Goal: Ask a question: Seek information or help from site administrators or community

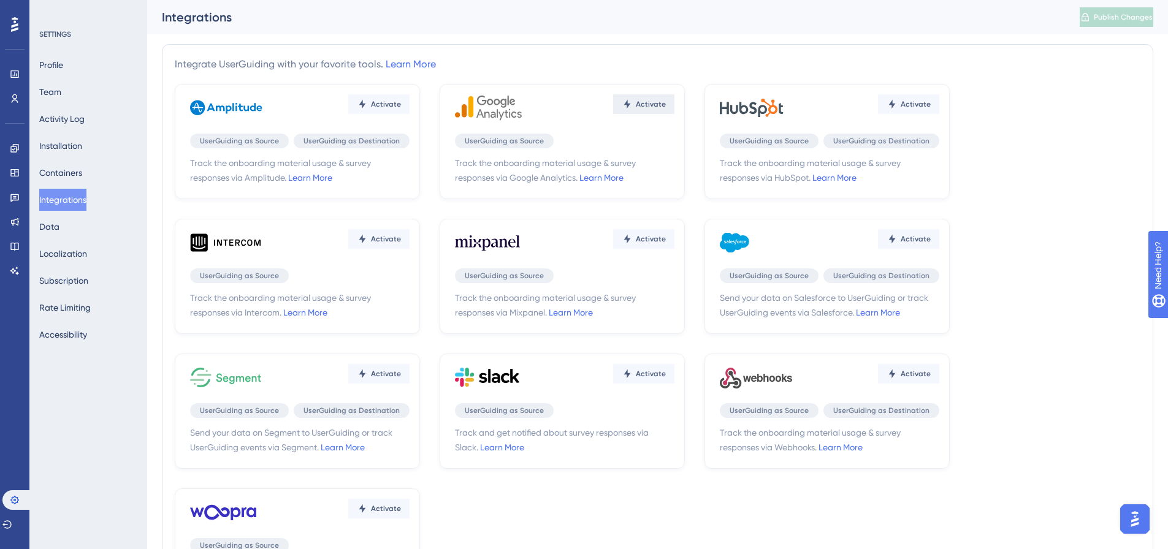
click at [635, 109] on button "Activate" at bounding box center [643, 104] width 61 height 20
click at [639, 110] on button "Activate" at bounding box center [643, 104] width 61 height 20
click at [1134, 513] on img "Open AI Assistant Launcher" at bounding box center [1135, 519] width 22 height 22
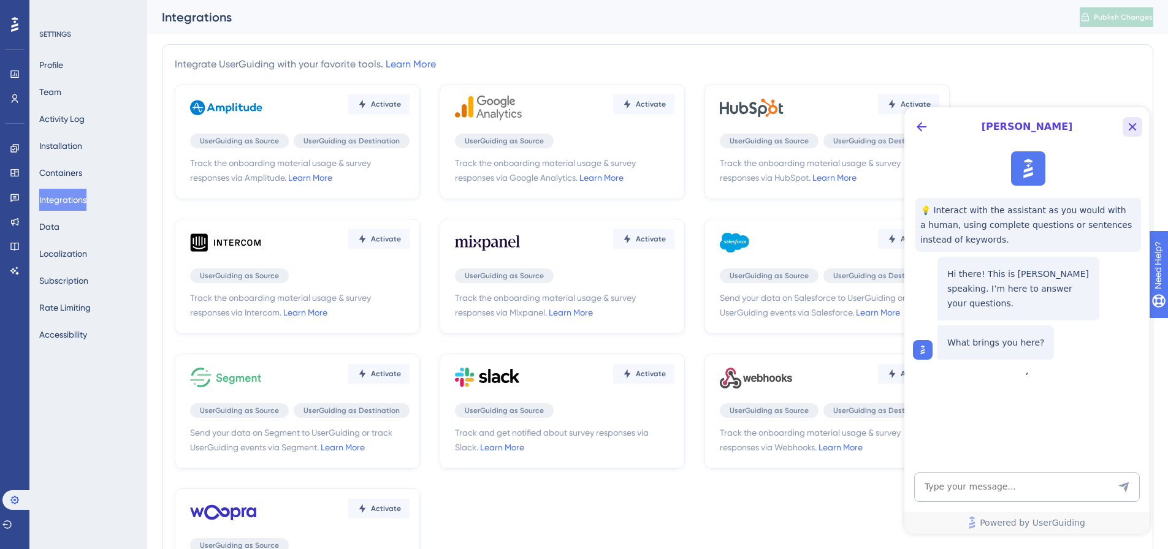
click at [1135, 128] on icon "Close Button" at bounding box center [1132, 127] width 15 height 15
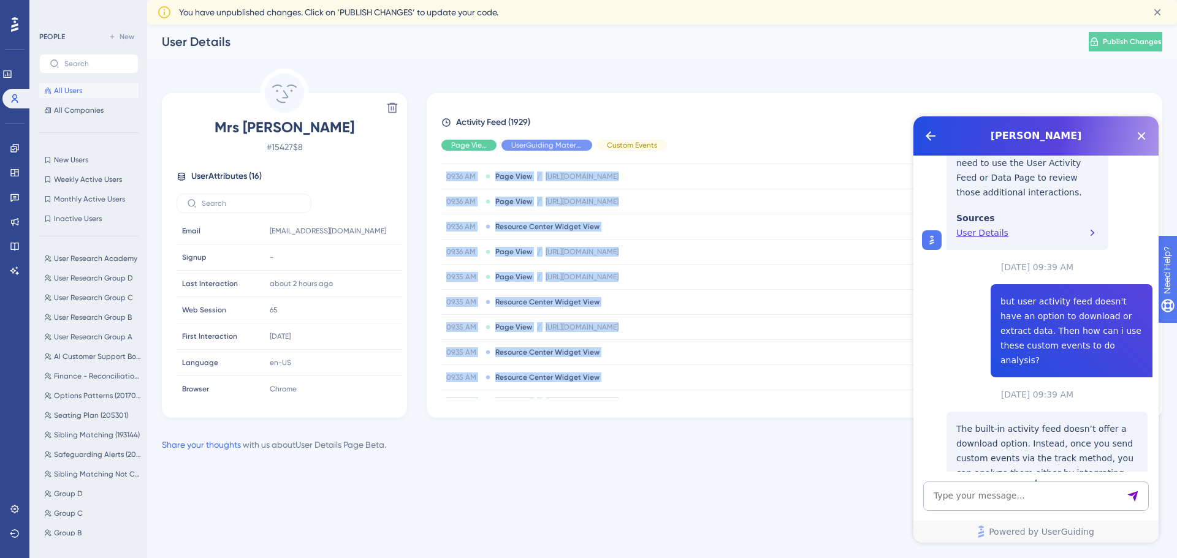
scroll to position [459, 0]
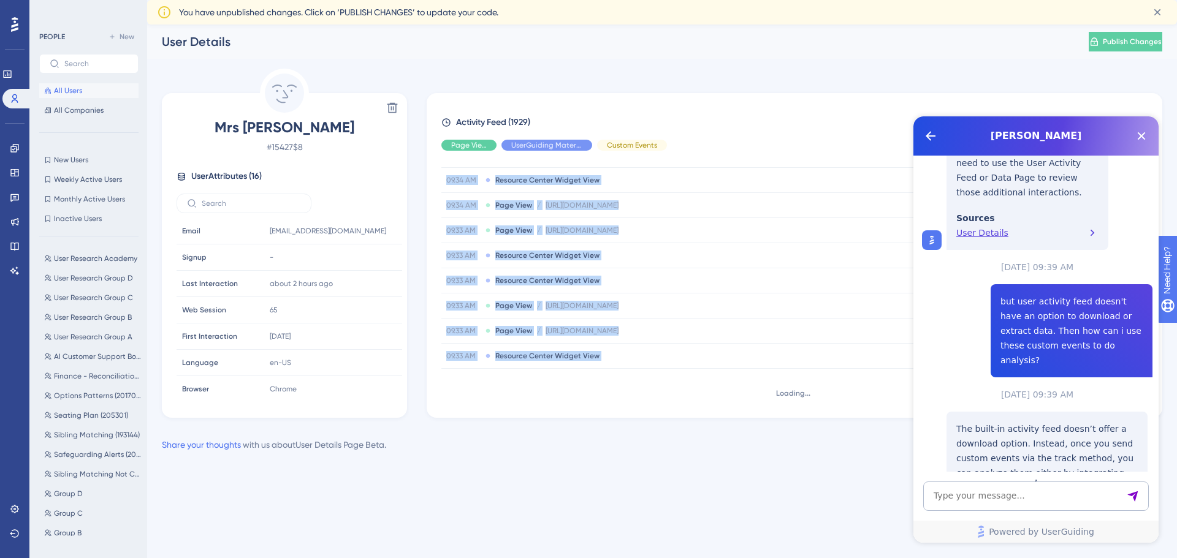
drag, startPoint x: 460, startPoint y: 164, endPoint x: 712, endPoint y: 378, distance: 330.6
click at [712, 378] on div "[DATE] 09.36 AM Resource Center Widget View 09.36 AM Page View / [URL][DOMAIN_N…" at bounding box center [799, 280] width 716 height 238
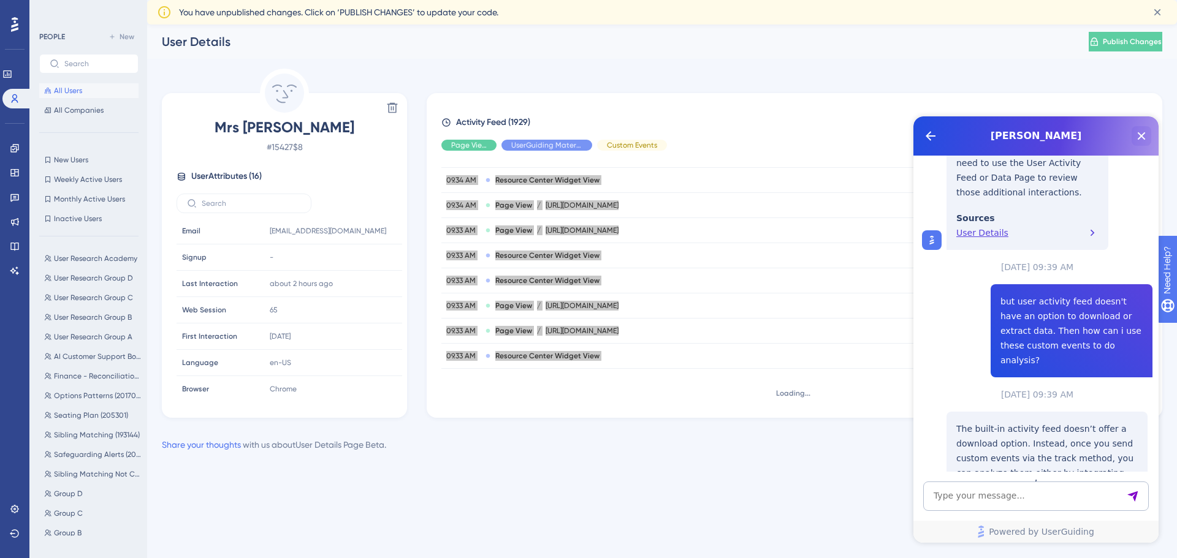
click at [1142, 135] on icon "Close Button" at bounding box center [1142, 136] width 8 height 8
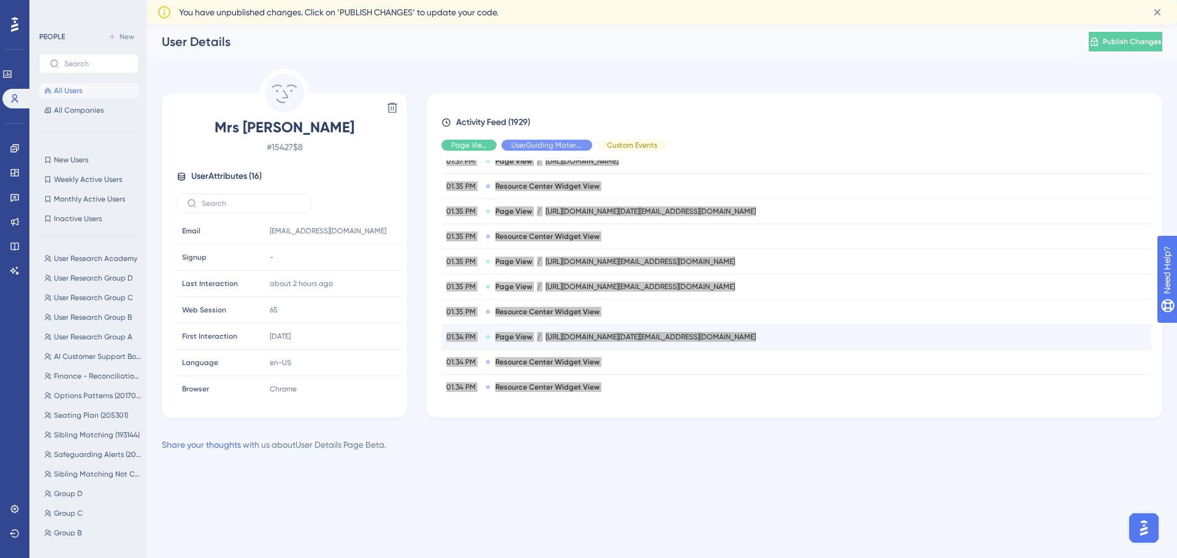
scroll to position [22998, 0]
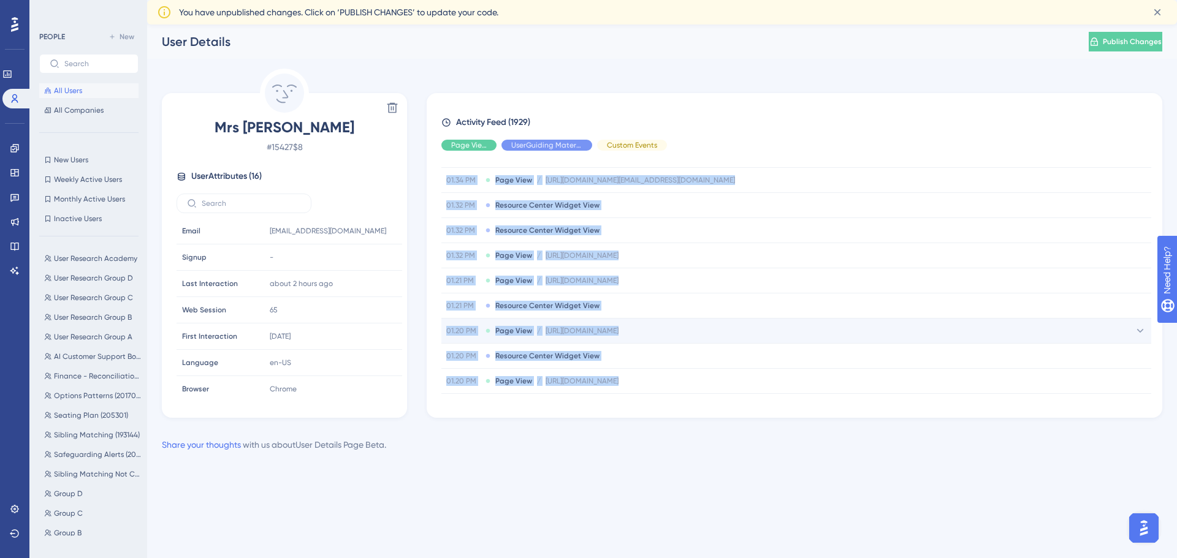
copy tbody "ptember 2025 09.36 AM Resource Center Widget View 09.36 AM Page View / [URL][DO…"
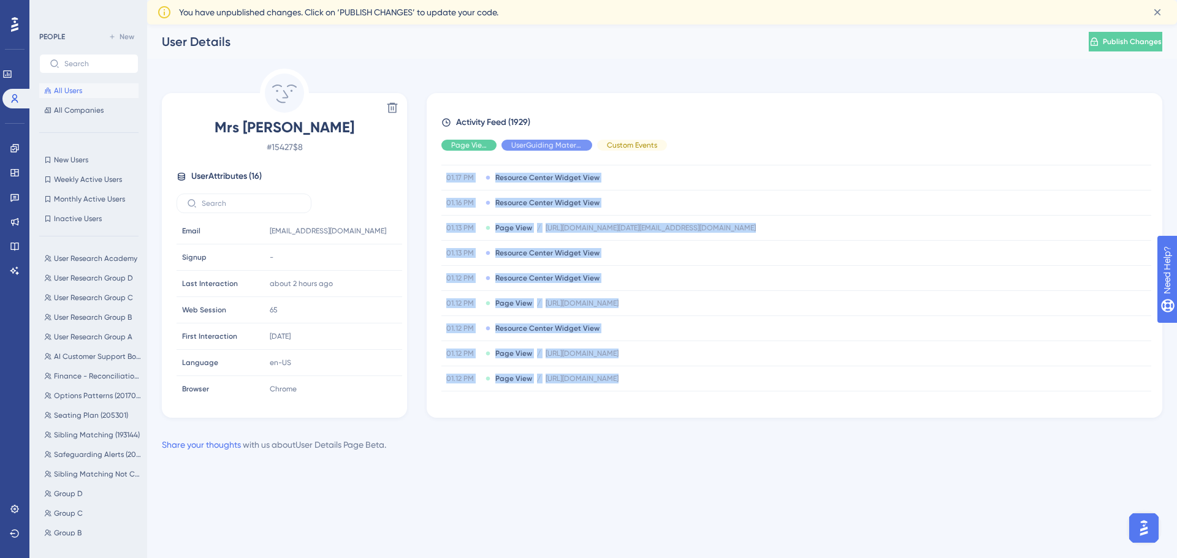
scroll to position [23744, 0]
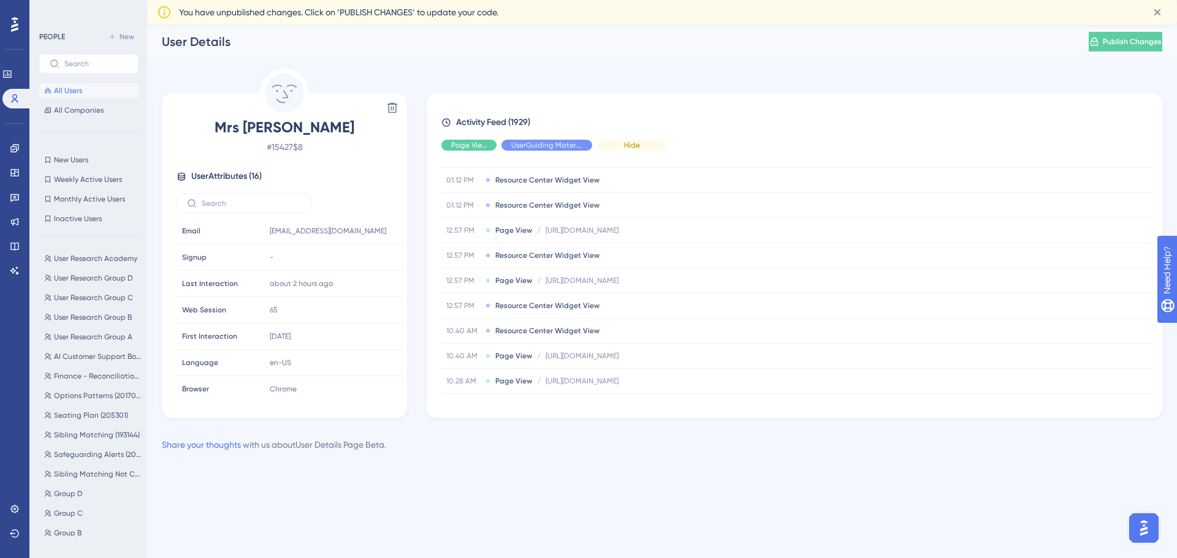
click at [627, 140] on span "Hide" at bounding box center [632, 145] width 16 height 10
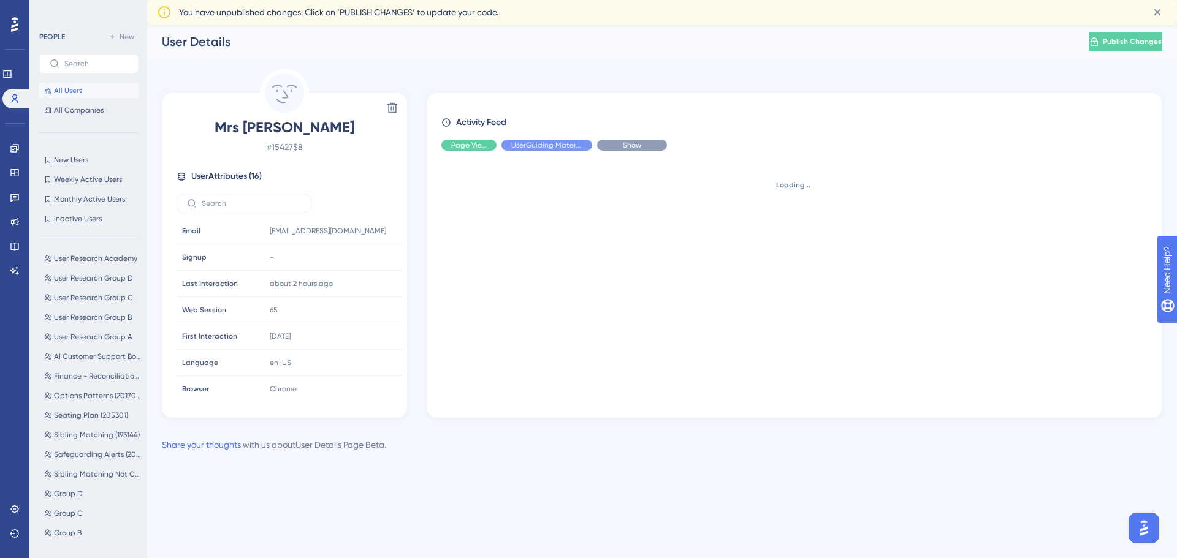
scroll to position [0, 0]
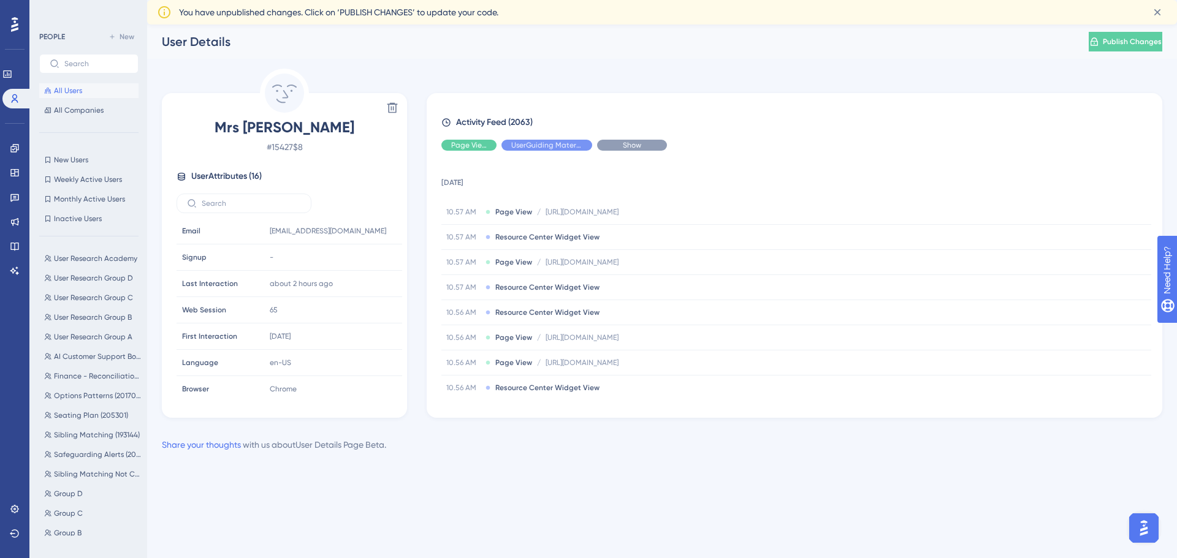
click at [627, 141] on span "Show" at bounding box center [632, 145] width 18 height 10
click at [547, 142] on span "Hide" at bounding box center [547, 145] width 16 height 10
click at [470, 150] on span "Hide" at bounding box center [469, 145] width 16 height 10
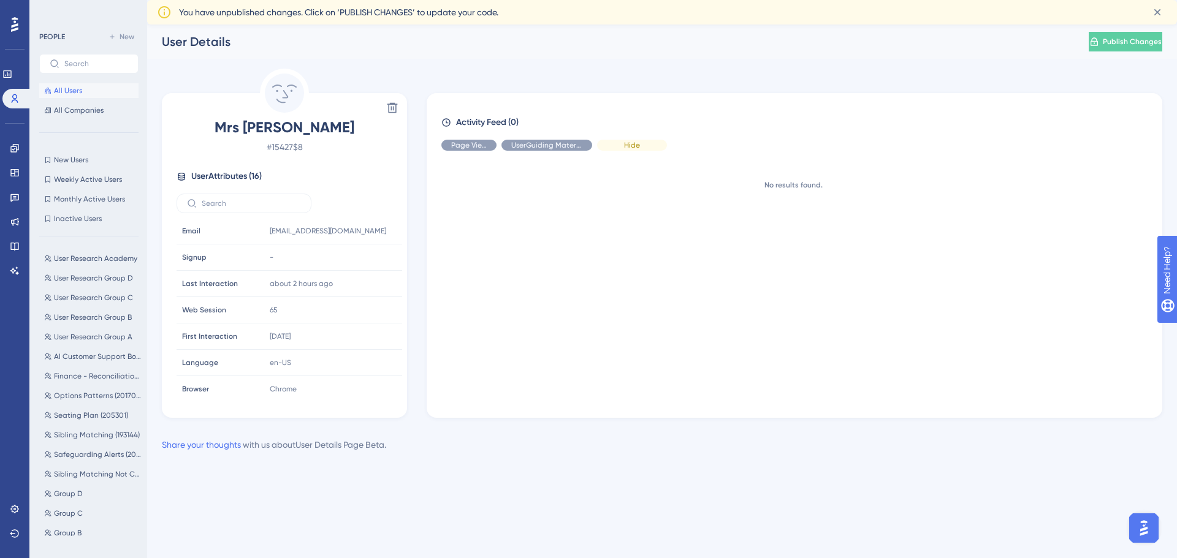
click at [641, 142] on div "Hide" at bounding box center [632, 145] width 70 height 11
click at [641, 142] on div "Show" at bounding box center [632, 145] width 70 height 11
click at [557, 148] on div "Show" at bounding box center [546, 145] width 91 height 11
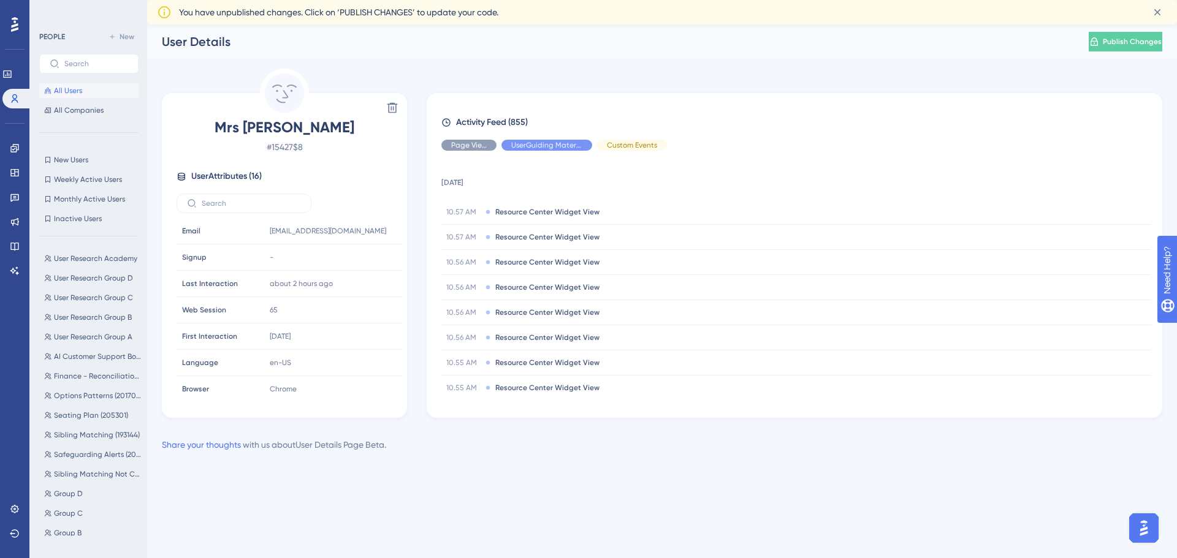
click at [454, 151] on div "Activity Feed (855) Page View UserGuiding Material Custom Events [DATE] 10.57 A…" at bounding box center [794, 256] width 706 height 283
click at [456, 147] on div "Show" at bounding box center [468, 145] width 55 height 11
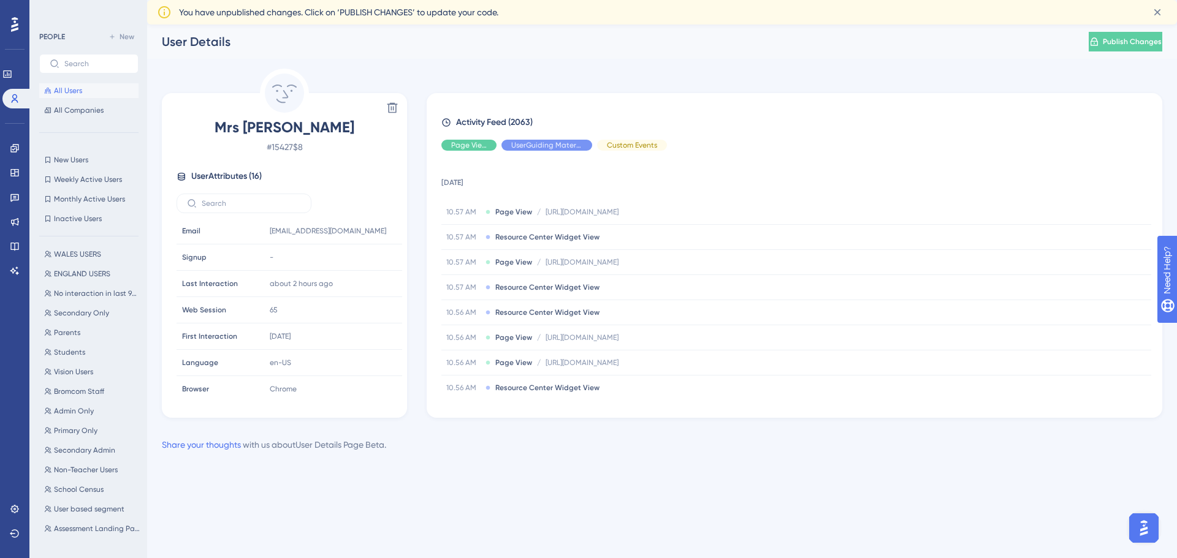
click at [1141, 530] on img "Open AI Assistant Launcher" at bounding box center [1144, 528] width 22 height 22
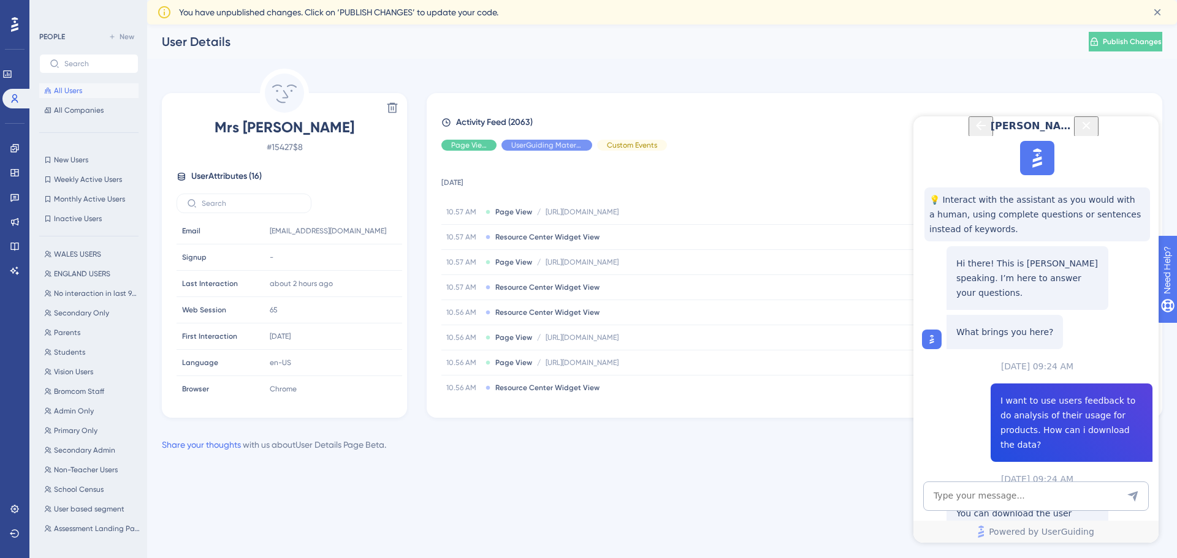
scroll to position [2205, 0]
click at [994, 500] on textarea "AI Assistant Text Input" at bounding box center [1036, 496] width 226 height 29
click at [999, 501] on textarea "AI Assistant Text Input" at bounding box center [1036, 496] width 226 height 29
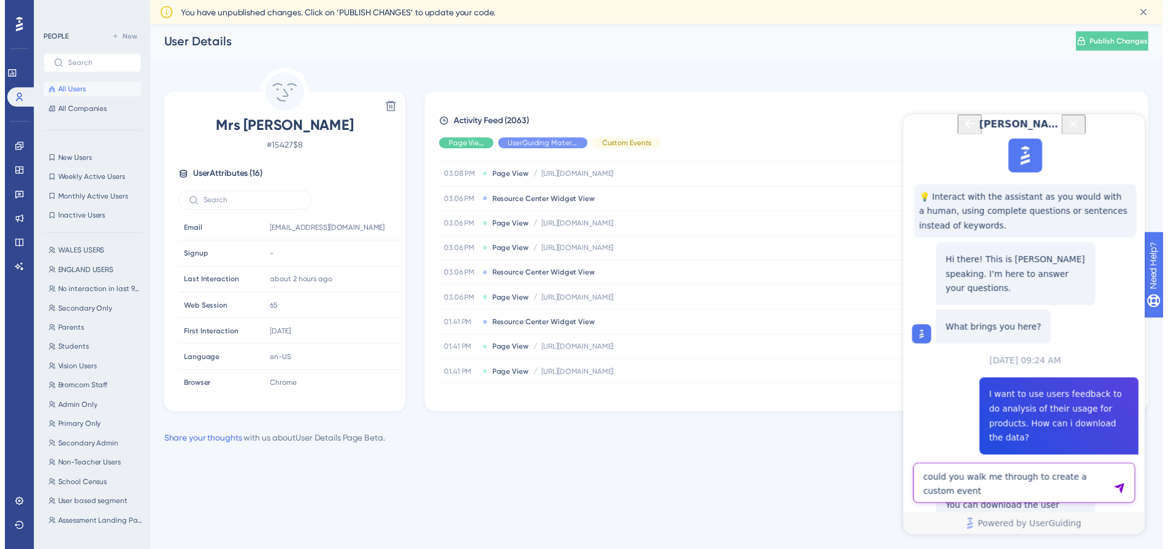
scroll to position [7258, 0]
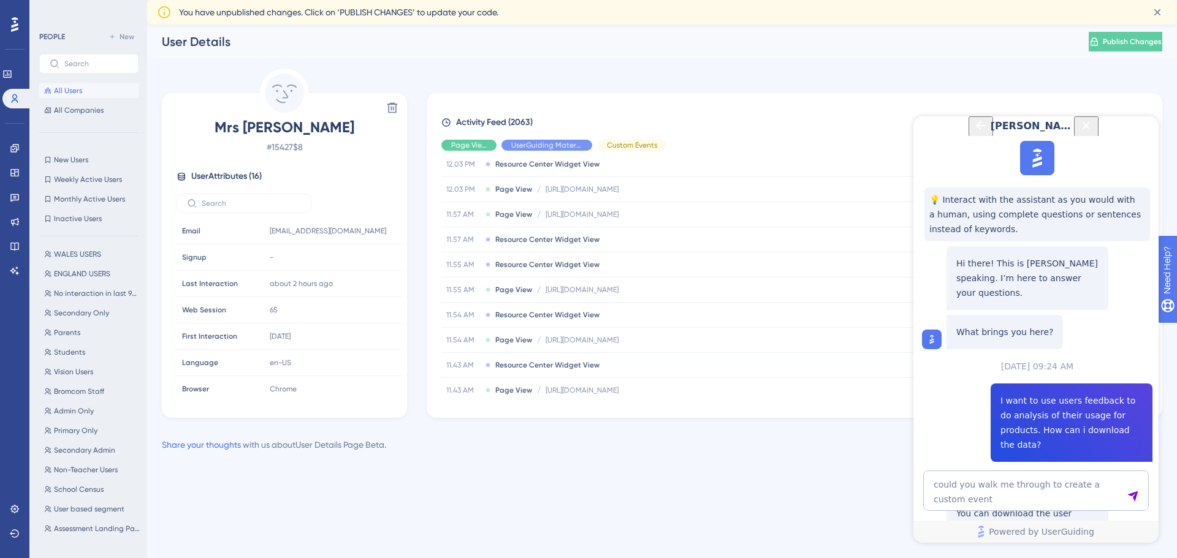
click at [64, 88] on span "All Users" at bounding box center [68, 91] width 28 height 10
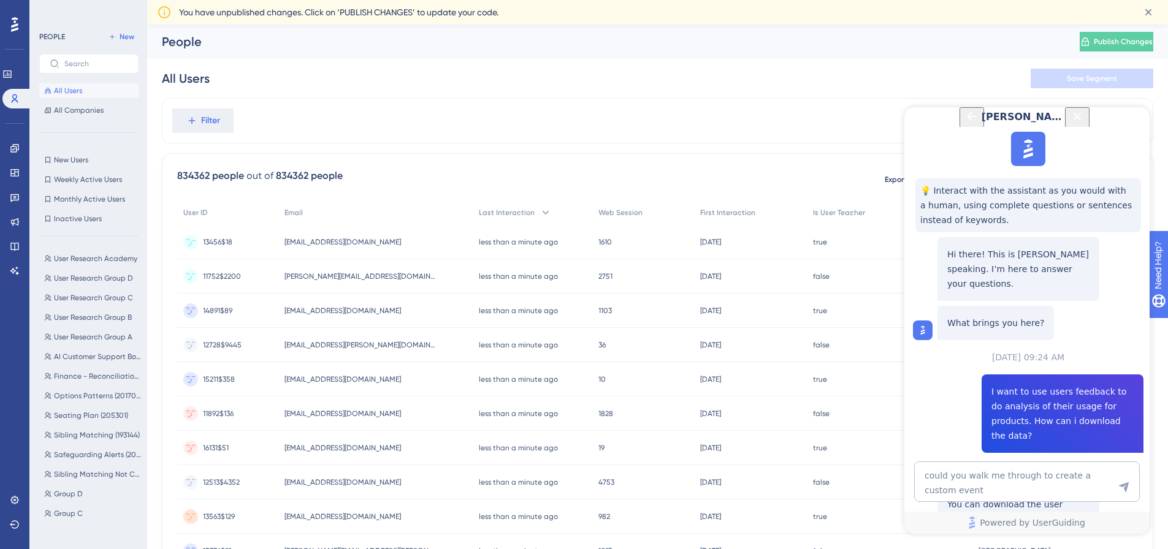
click at [361, 236] on div "[EMAIL_ADDRESS][DOMAIN_NAME] [EMAIL_ADDRESS][DOMAIN_NAME]" at bounding box center [375, 242] width 194 height 34
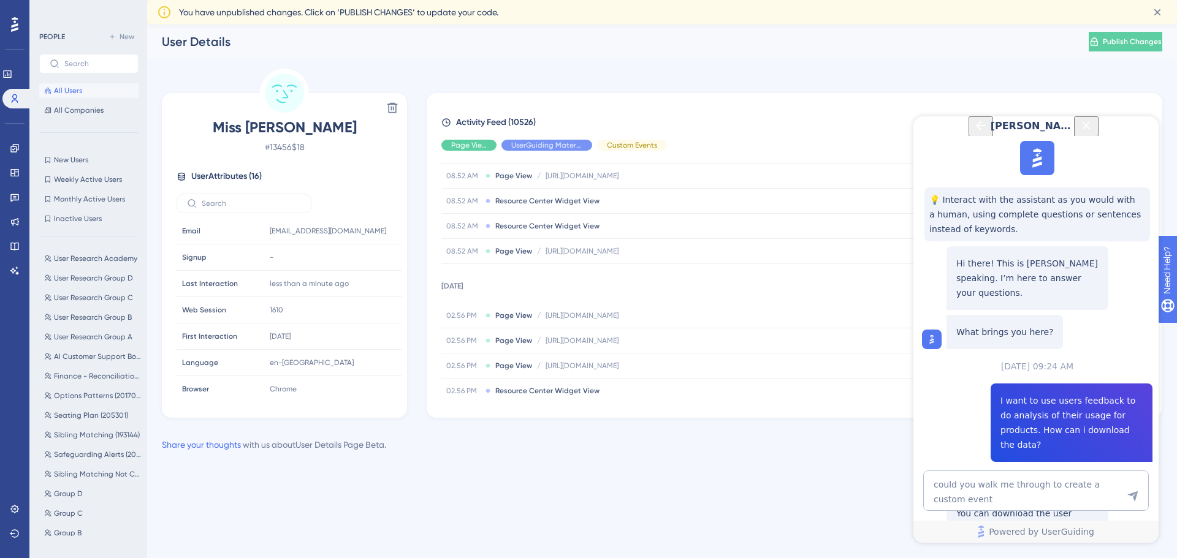
scroll to position [7092, 0]
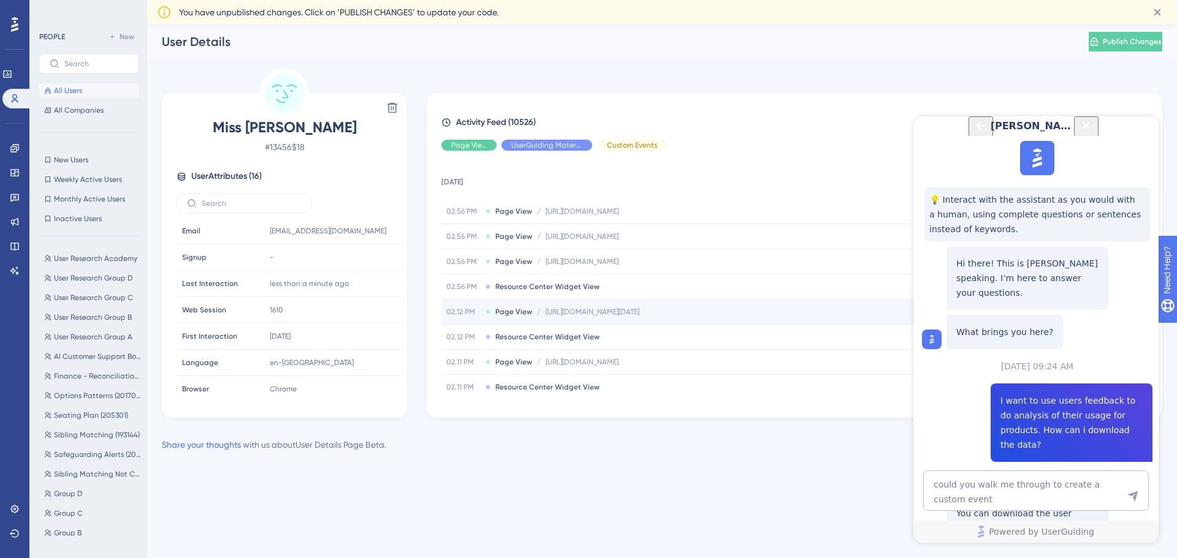
drag, startPoint x: 606, startPoint y: 308, endPoint x: 442, endPoint y: 307, distance: 163.7
click at [442, 307] on div "02.12 PM Page View / [URL][DOMAIN_NAME][DATE] [URL][DOMAIN_NAME][DATE]" at bounding box center [796, 312] width 710 height 25
drag, startPoint x: 614, startPoint y: 334, endPoint x: 457, endPoint y: 331, distance: 157.0
click at [457, 331] on div "Page URL Page URL" at bounding box center [508, 336] width 135 height 25
drag, startPoint x: 559, startPoint y: 330, endPoint x: 799, endPoint y: 337, distance: 240.4
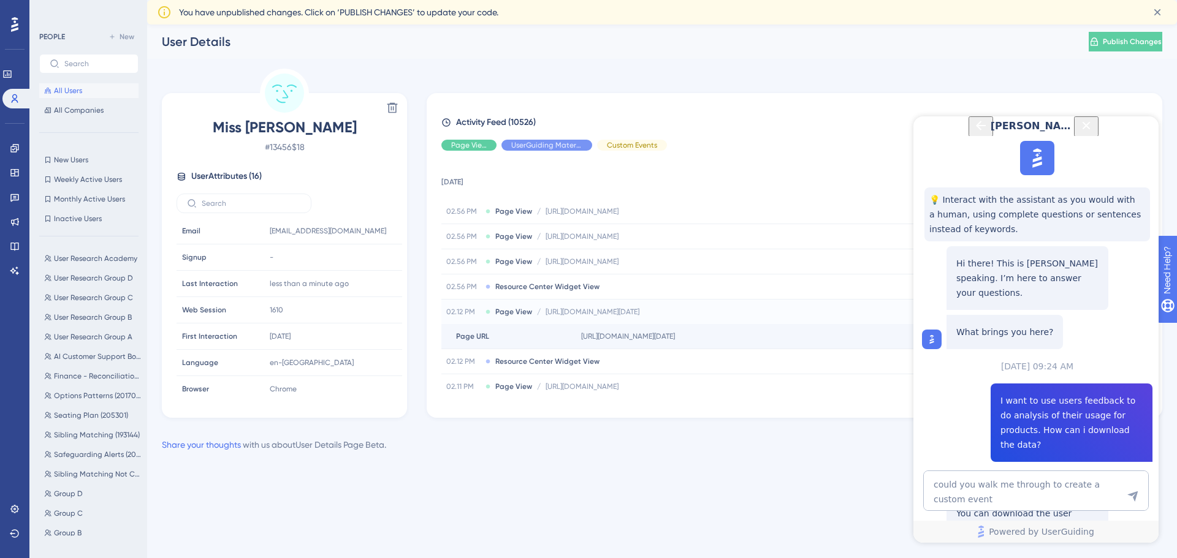
click at [799, 337] on div "Page URL Page URL [URL][DOMAIN_NAME][DATE] Copy [URL][DOMAIN_NAME][DATE]" at bounding box center [796, 336] width 710 height 25
copy div "Page URL [URL][DOMAIN_NAME]"
click at [1019, 498] on textarea "could you walk me through to create a custom event" at bounding box center [1036, 491] width 226 height 40
paste textarea "[URL][DOMAIN_NAME]"
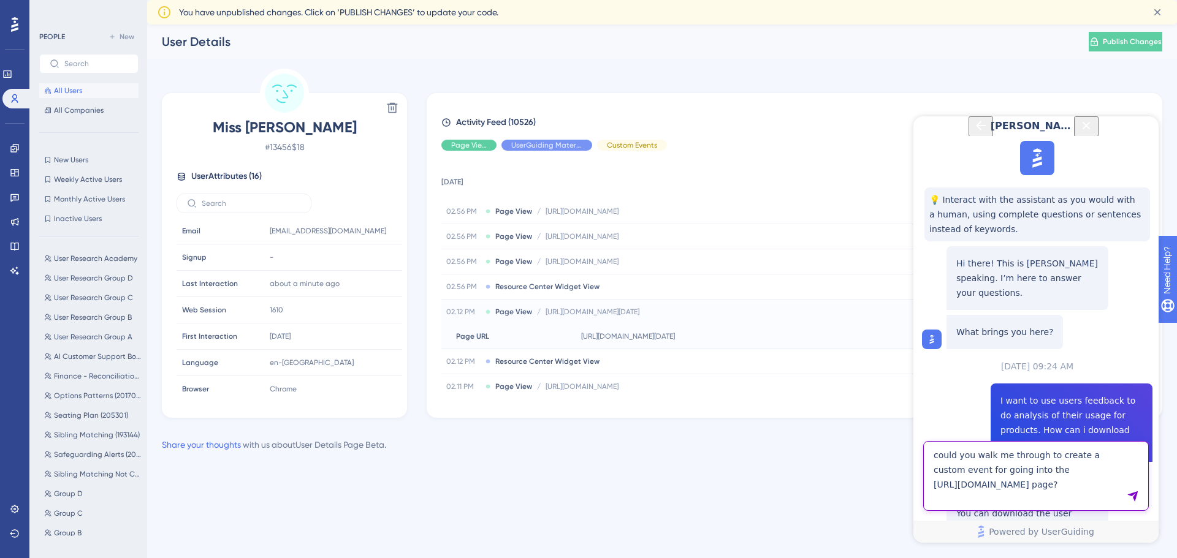
type textarea "could you walk me through to create a custom event for going into the [URL][DOM…"
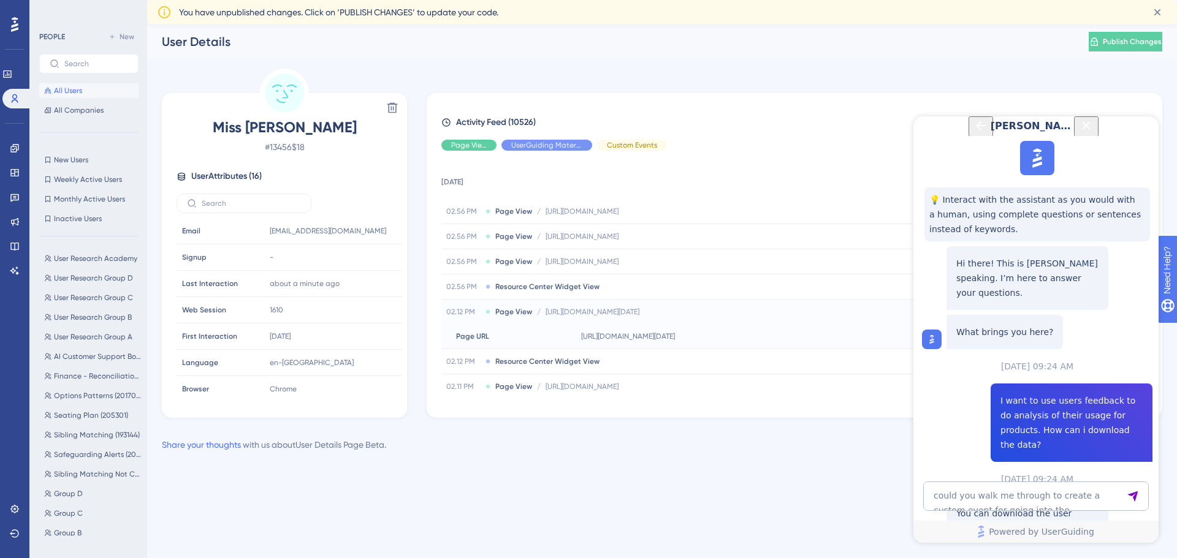
scroll to position [2621, 0]
drag, startPoint x: 955, startPoint y: 192, endPoint x: 1001, endPoint y: 218, distance: 53.2
drag, startPoint x: 1024, startPoint y: 221, endPoint x: 957, endPoint y: 191, distance: 73.5
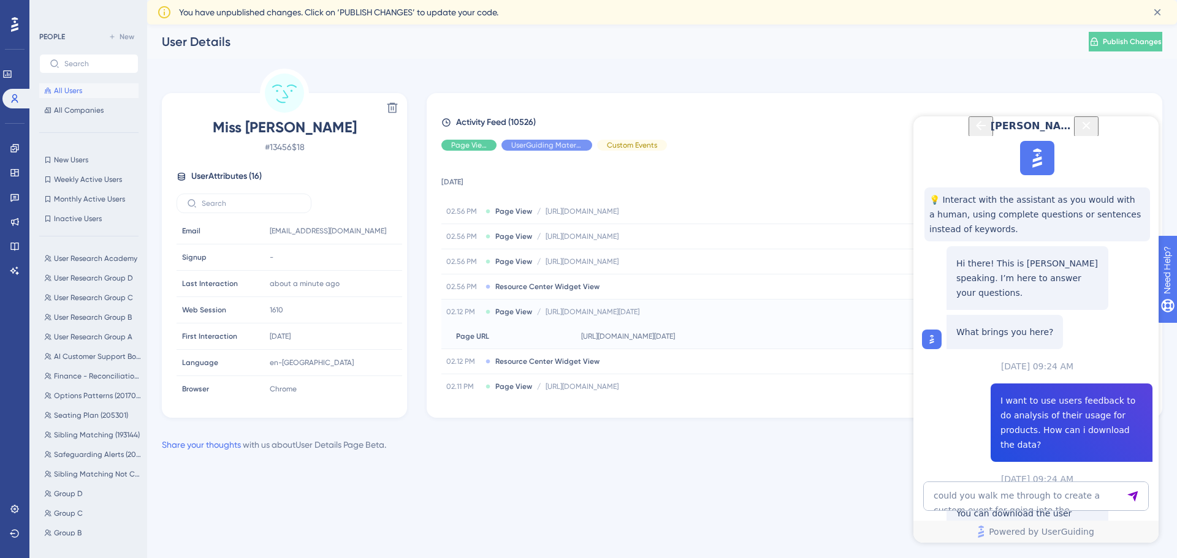
drag, startPoint x: 1000, startPoint y: 341, endPoint x: 1047, endPoint y: 335, distance: 47.6
drag, startPoint x: 1064, startPoint y: 335, endPoint x: 994, endPoint y: 332, distance: 70.6
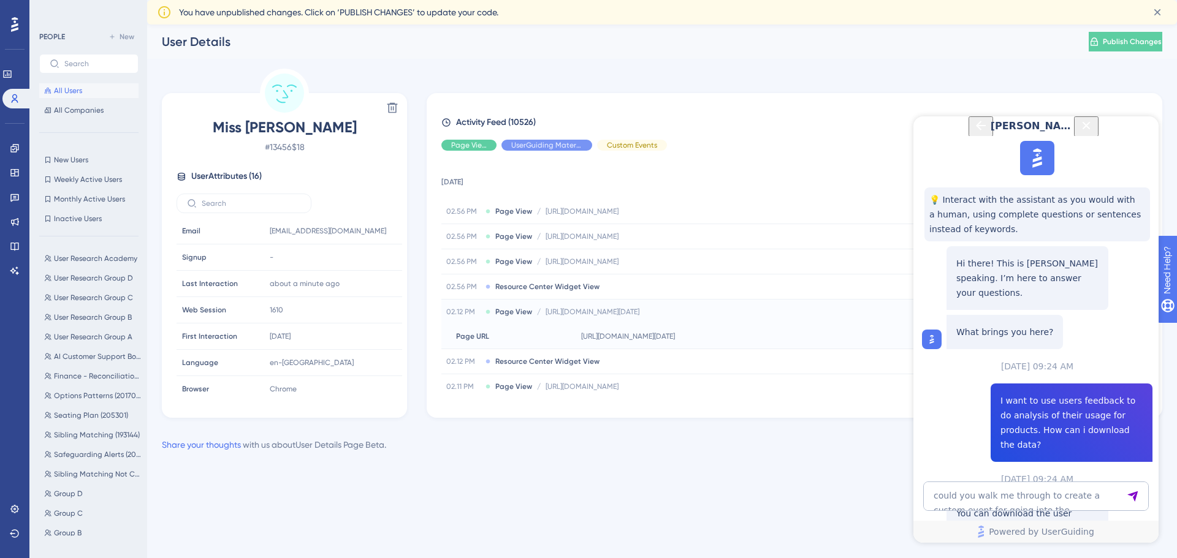
drag, startPoint x: 1051, startPoint y: 394, endPoint x: 953, endPoint y: 358, distance: 105.1
click at [981, 497] on textarea "could you walk me through to create a custom event for going into the [URL][DOM…" at bounding box center [1036, 496] width 226 height 29
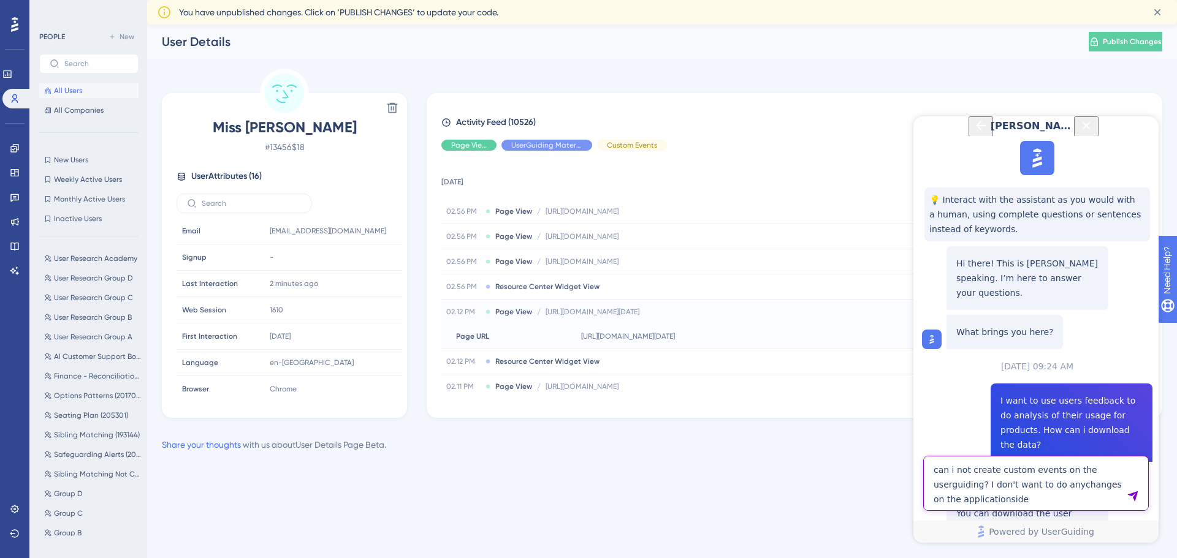
type textarea "can i not create custom events on the userguiding? I don't want to do anychange…"
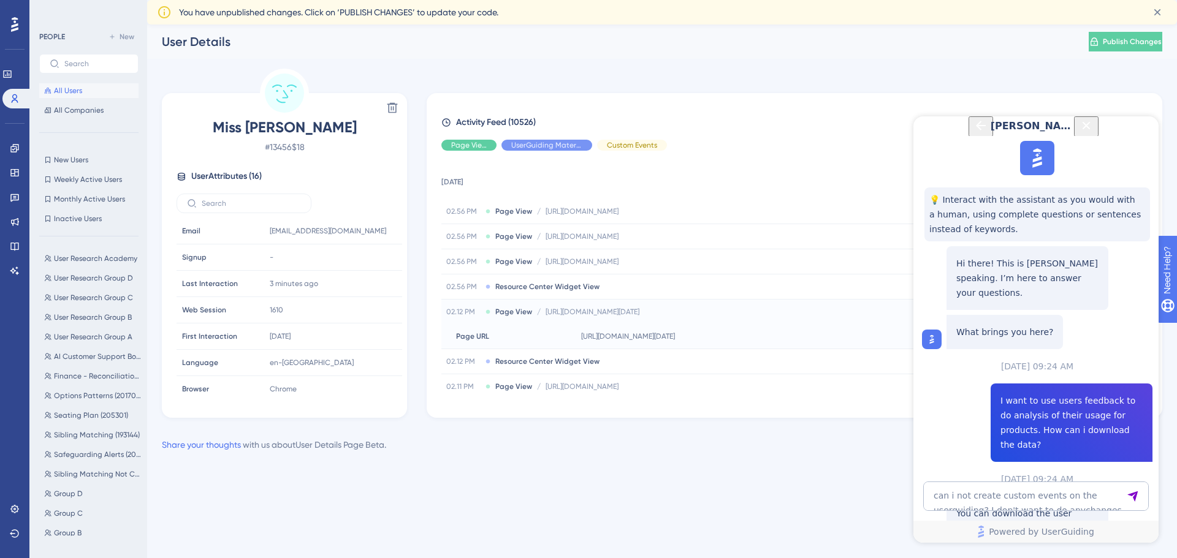
scroll to position [3020, 0]
click at [987, 498] on textarea "can i not create custom events on the userguiding? I don't want to do anychange…" at bounding box center [1036, 496] width 226 height 29
paste textarea "[URL][DOMAIN_NAME]"
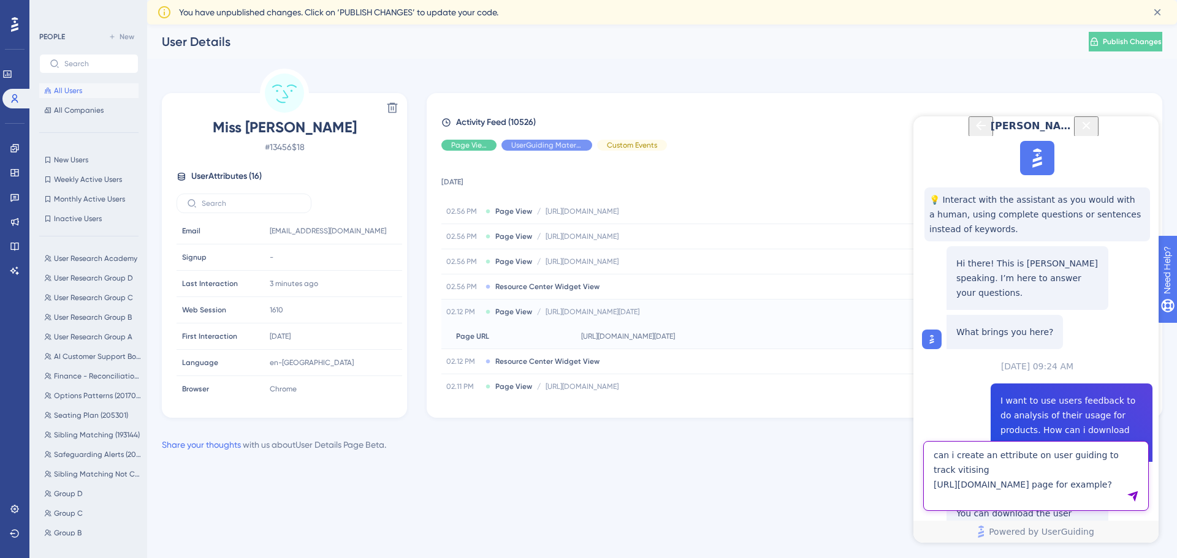
type textarea "can i create an ettribute on user guiding to track vitising [URL][DOMAIN_NAME] …"
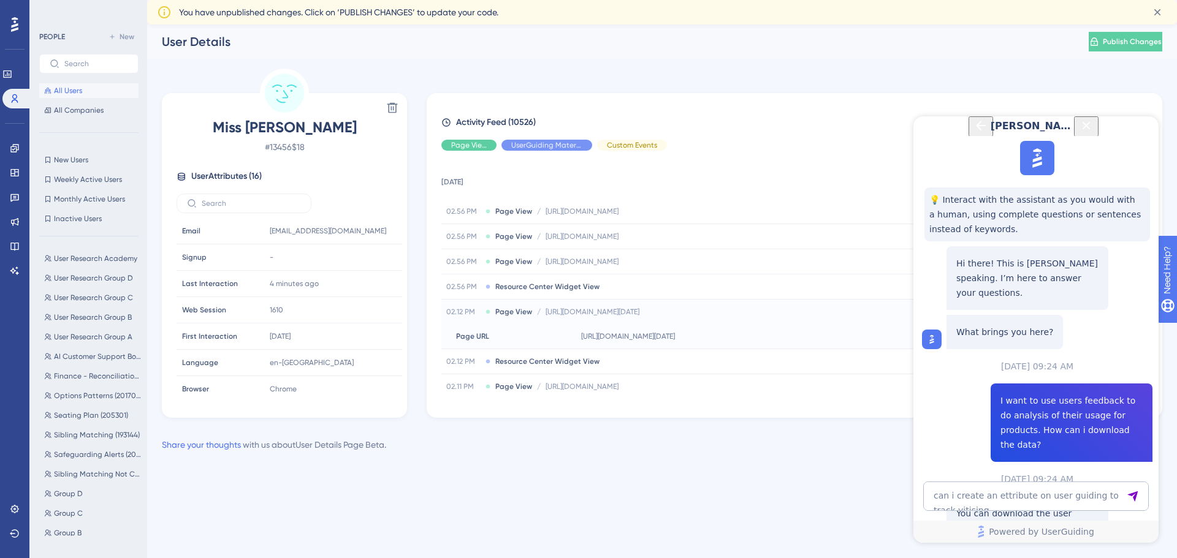
scroll to position [3374, 0]
click at [988, 502] on textarea "can i create an ettribute on user guiding to track vitising [URL][DOMAIN_NAME] …" at bounding box center [1036, 496] width 226 height 29
type textarea "can i get all the page visits of each user if i integrate google analytics into…"
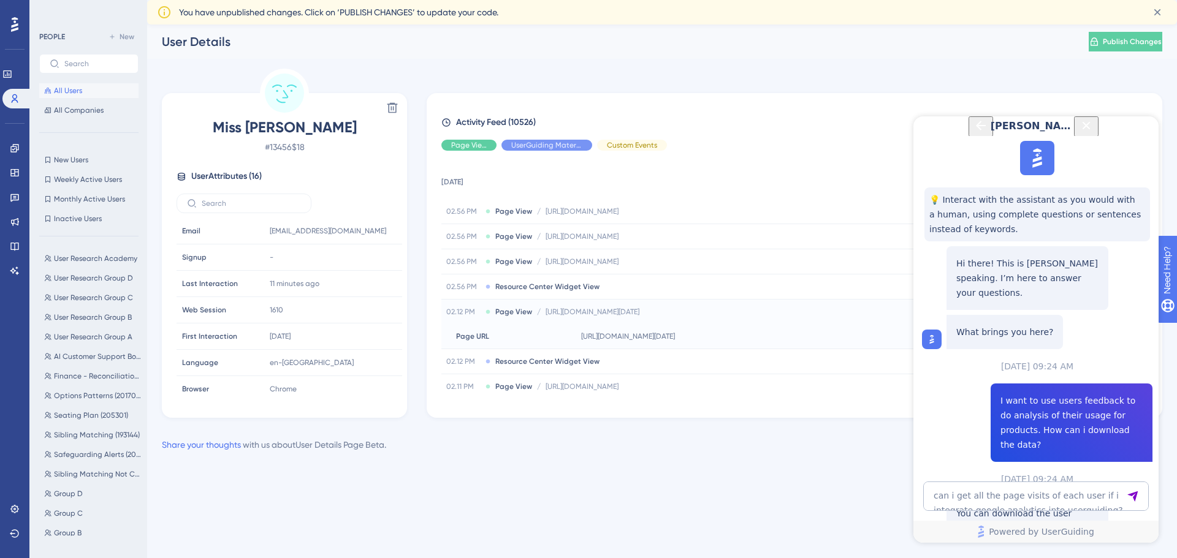
drag, startPoint x: 1015, startPoint y: 297, endPoint x: 1026, endPoint y: 317, distance: 23.0
drag, startPoint x: 1033, startPoint y: 311, endPoint x: 1001, endPoint y: 297, distance: 35.1
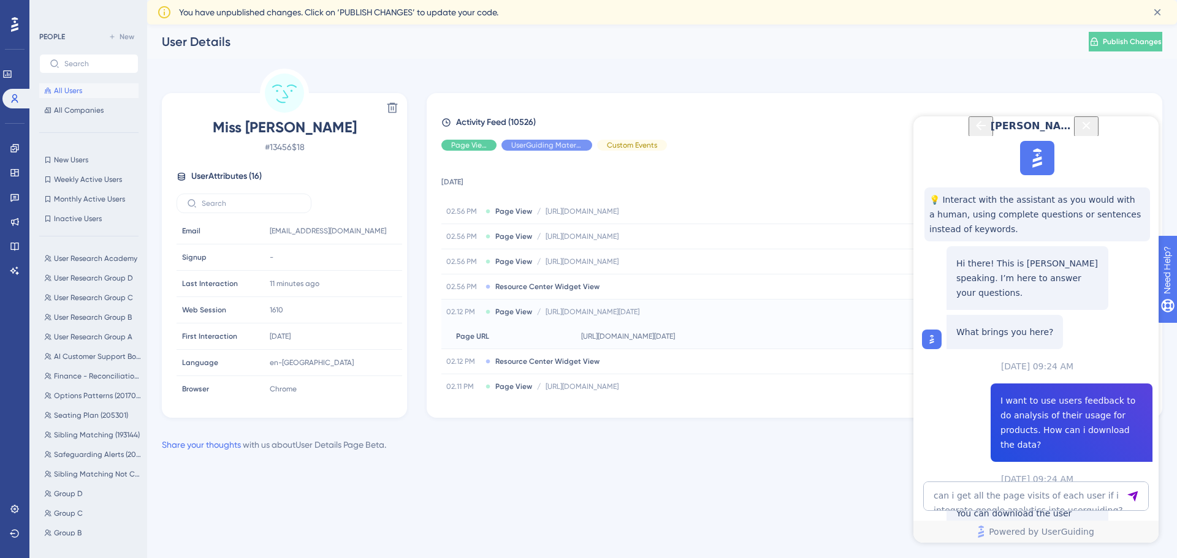
drag, startPoint x: 1001, startPoint y: 297, endPoint x: 1029, endPoint y: 324, distance: 39.0
drag, startPoint x: 1032, startPoint y: 324, endPoint x: 999, endPoint y: 291, distance: 47.3
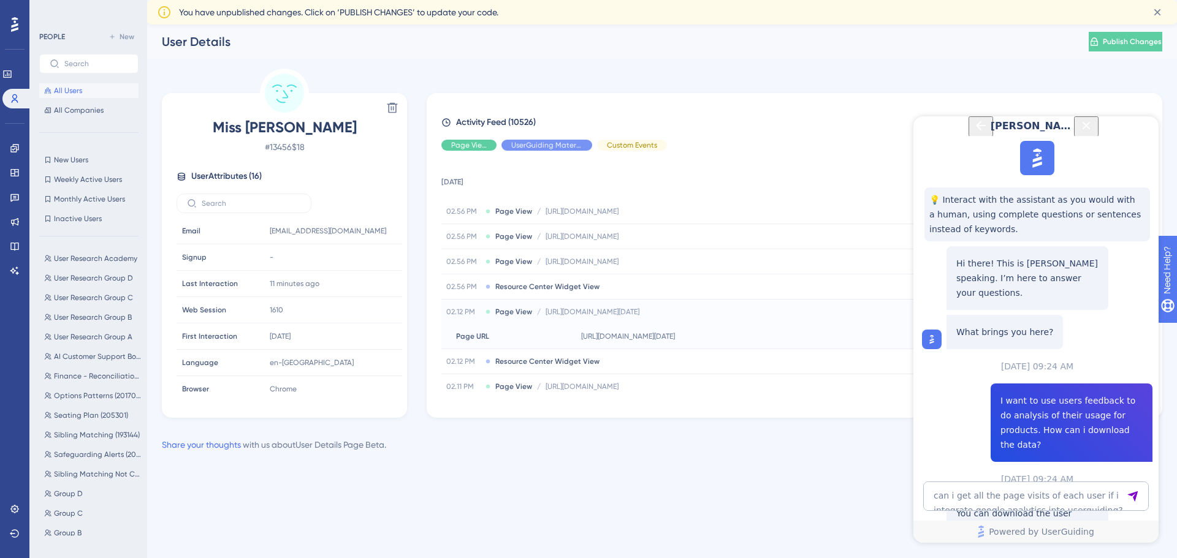
drag, startPoint x: 1066, startPoint y: 383, endPoint x: 958, endPoint y: 270, distance: 155.7
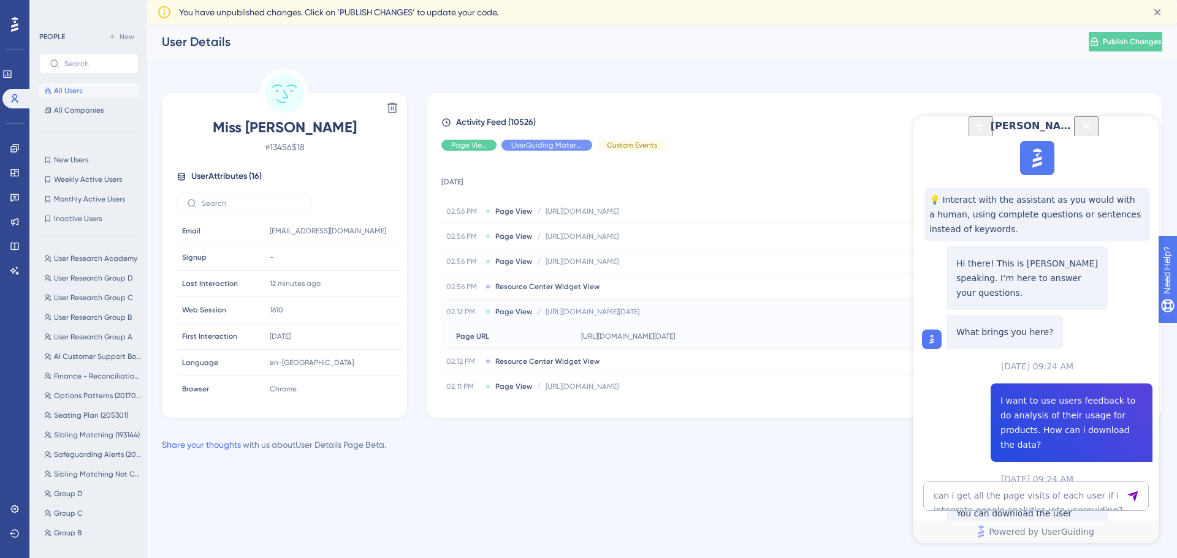
drag, startPoint x: 958, startPoint y: 270, endPoint x: 1068, endPoint y: 381, distance: 156.1
drag, startPoint x: 1068, startPoint y: 381, endPoint x: 953, endPoint y: 268, distance: 161.3
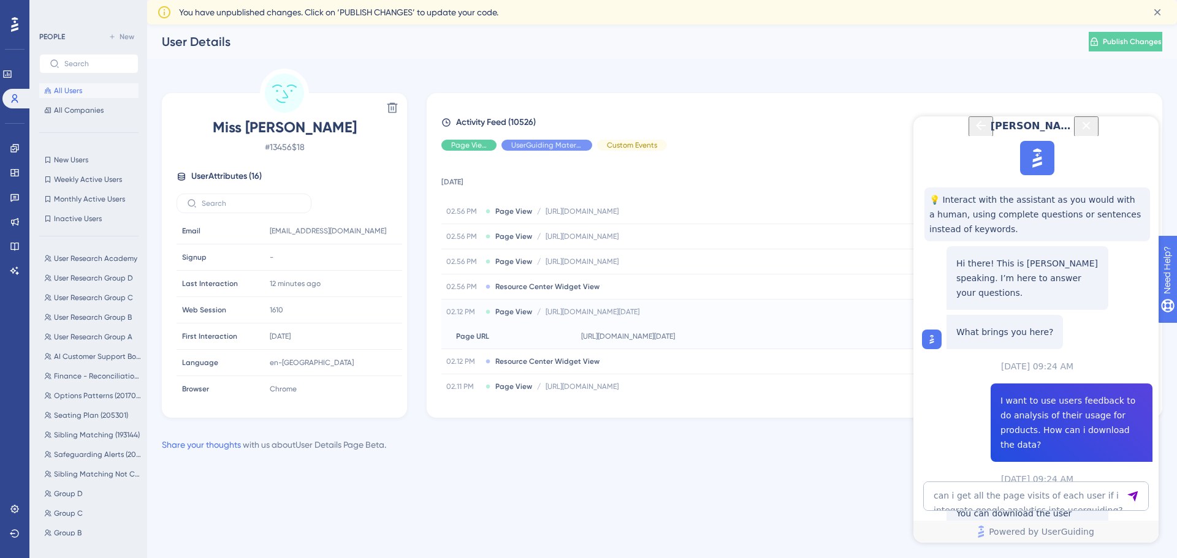
drag, startPoint x: 1054, startPoint y: 422, endPoint x: 1031, endPoint y: 430, distance: 25.4
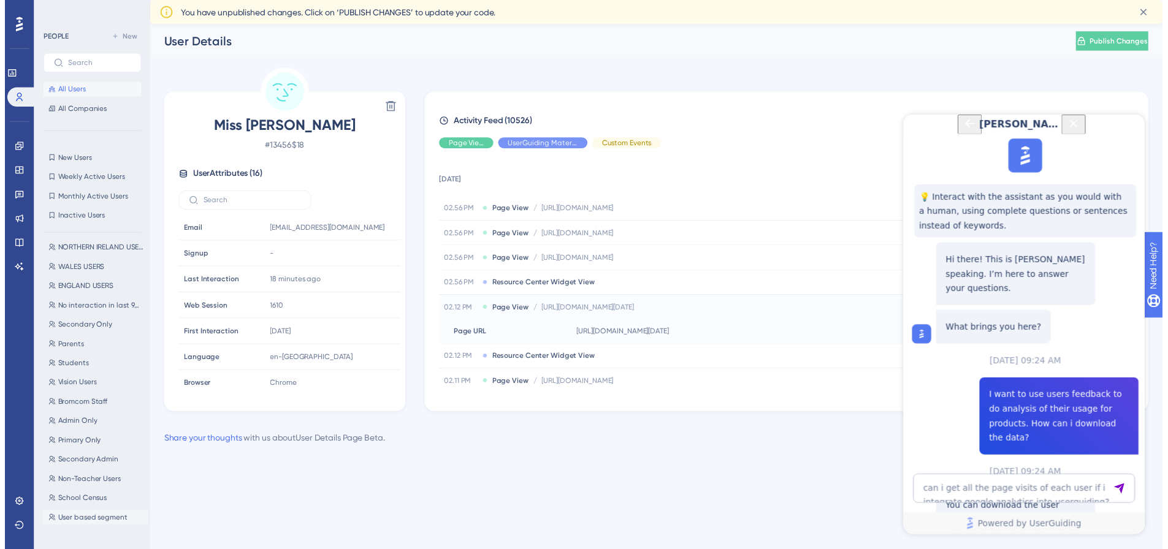
scroll to position [436, 0]
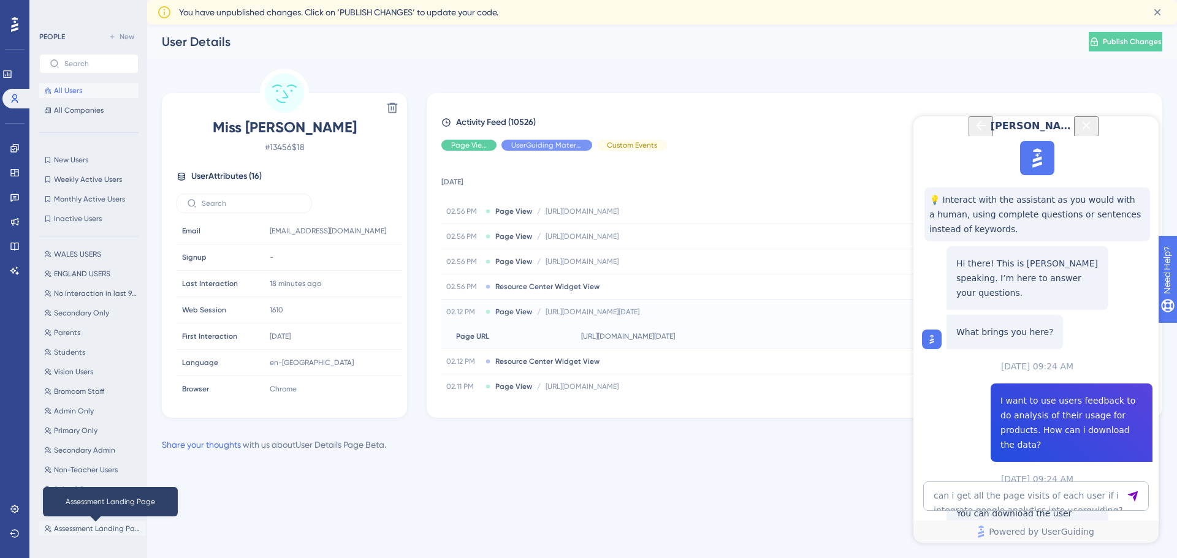
click at [93, 532] on span "Assessment Landing Page" at bounding box center [97, 529] width 87 height 10
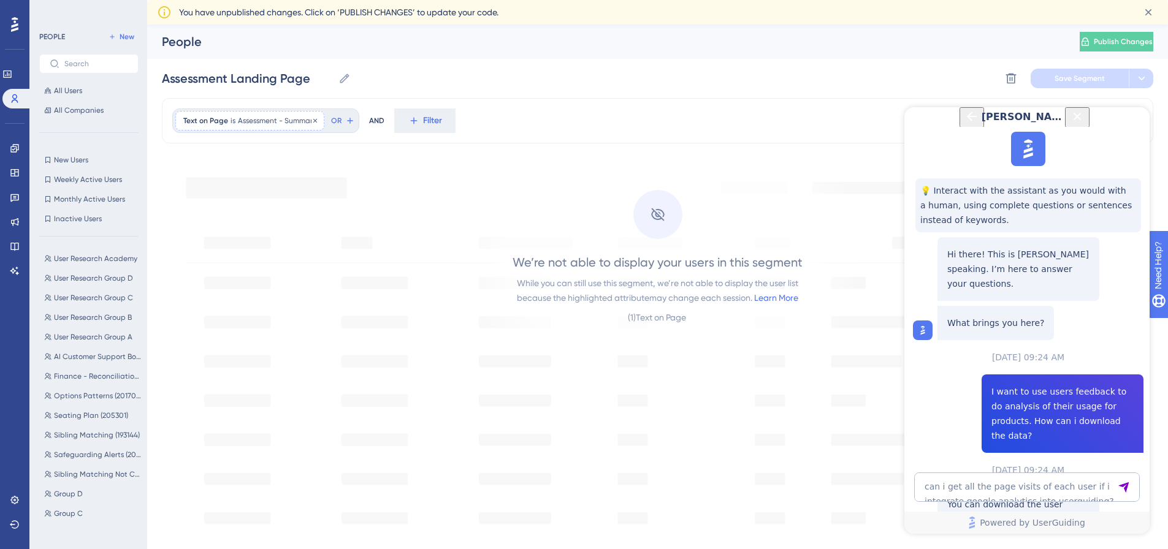
click at [250, 123] on span "Assessment - Summary" at bounding box center [277, 121] width 78 height 10
click at [536, 114] on div "Text on Page is Assessment - Summary Assessment - Summary Remove is Assessment …" at bounding box center [657, 120] width 991 height 45
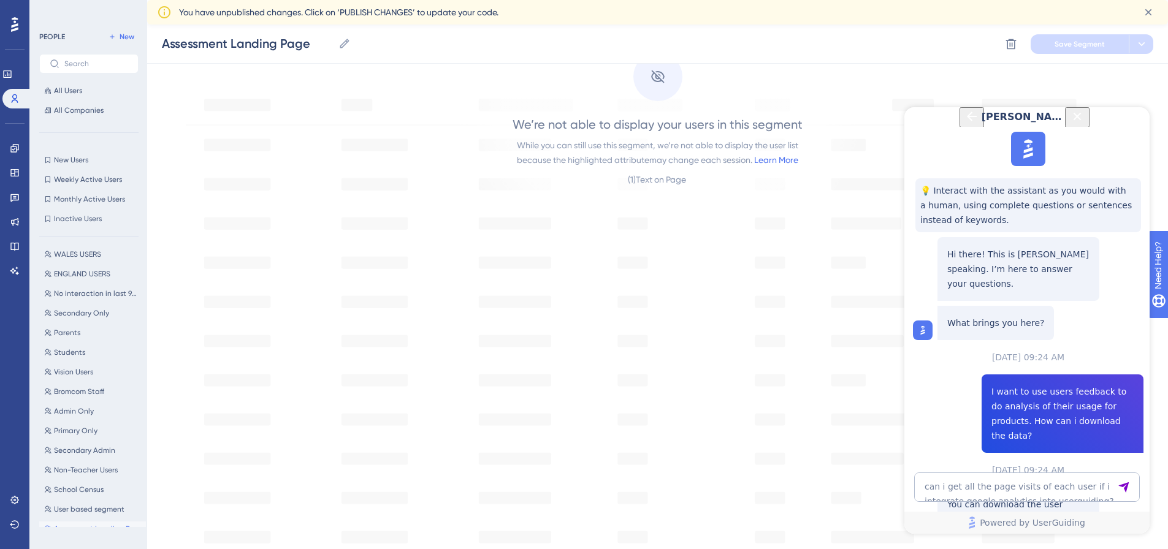
scroll to position [245, 0]
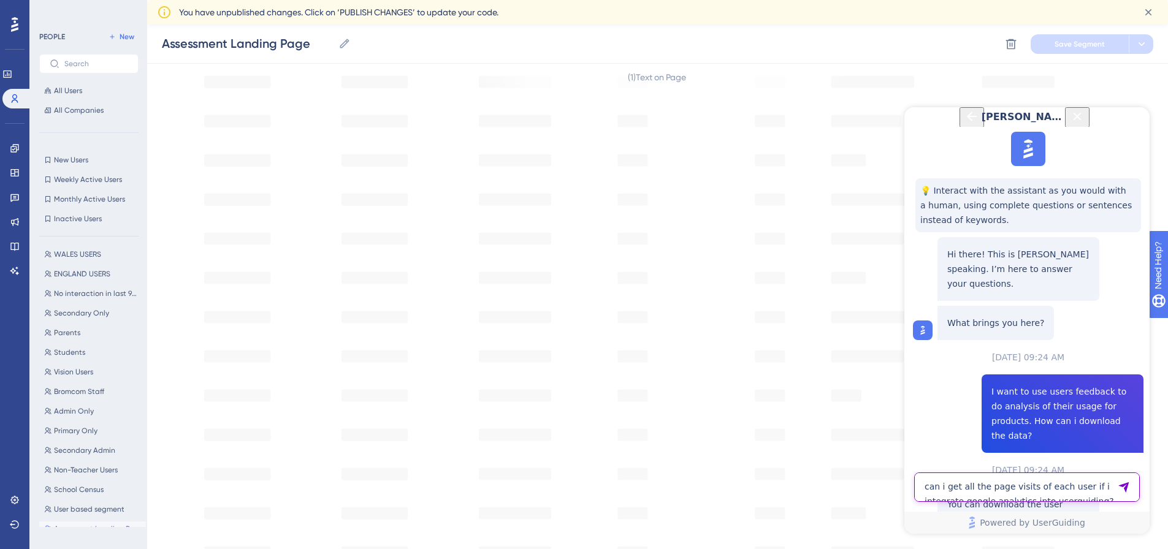
click at [969, 491] on textarea "can i get all the page visits of each user if i integrate google analytics into…" at bounding box center [1027, 487] width 226 height 29
type textarea "so to use google analytics we also need to integrate it into the webapplication?"
drag, startPoint x: 945, startPoint y: 303, endPoint x: 1031, endPoint y: 366, distance: 107.0
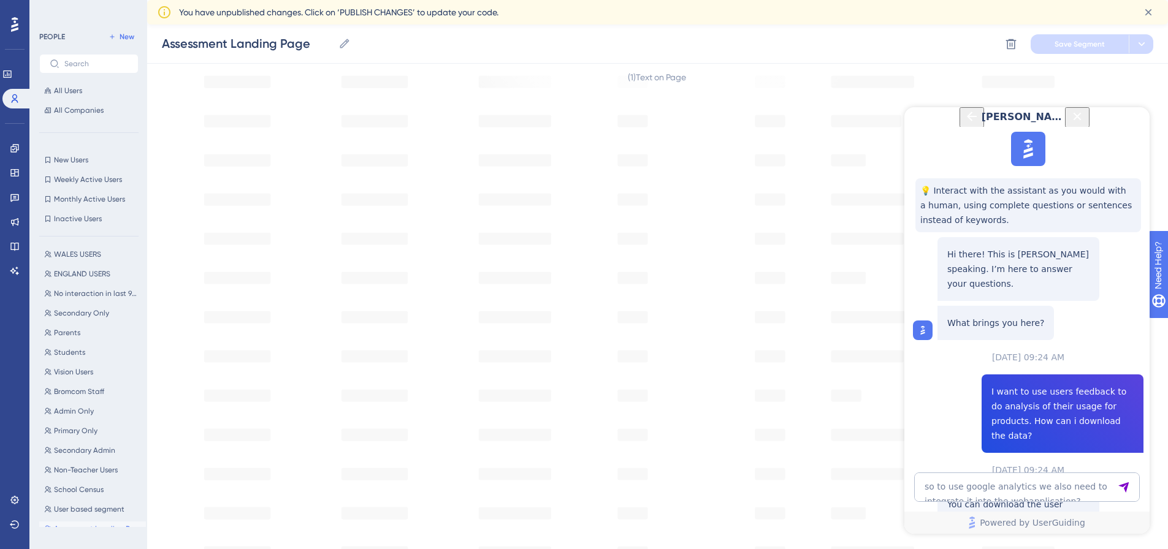
drag, startPoint x: 1057, startPoint y: 376, endPoint x: 934, endPoint y: 300, distance: 144.8
